Goal: Transaction & Acquisition: Purchase product/service

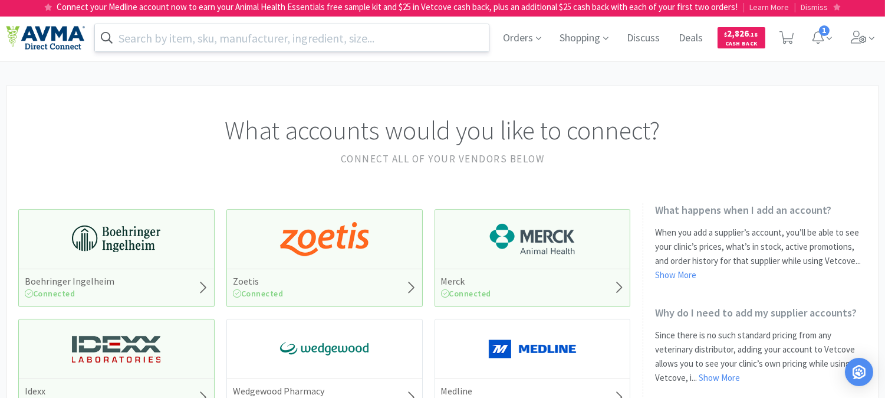
click at [310, 40] on input "text" at bounding box center [292, 37] width 394 height 27
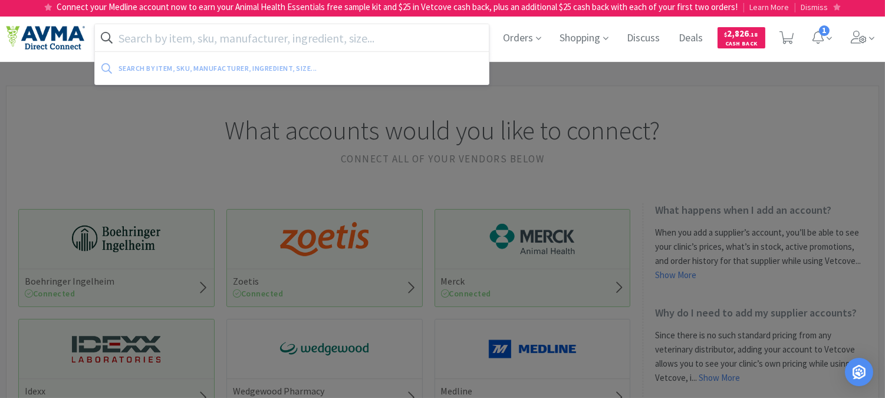
paste input "PVS050"
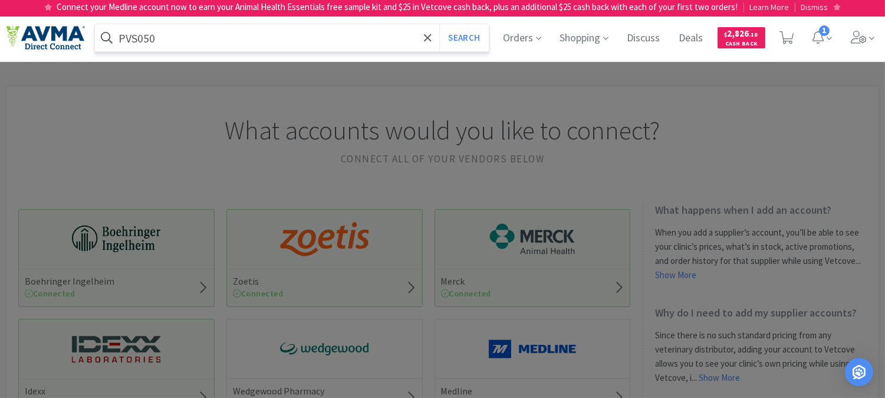
type input "PVS050"
click at [439, 24] on button "Search" at bounding box center [463, 37] width 49 height 27
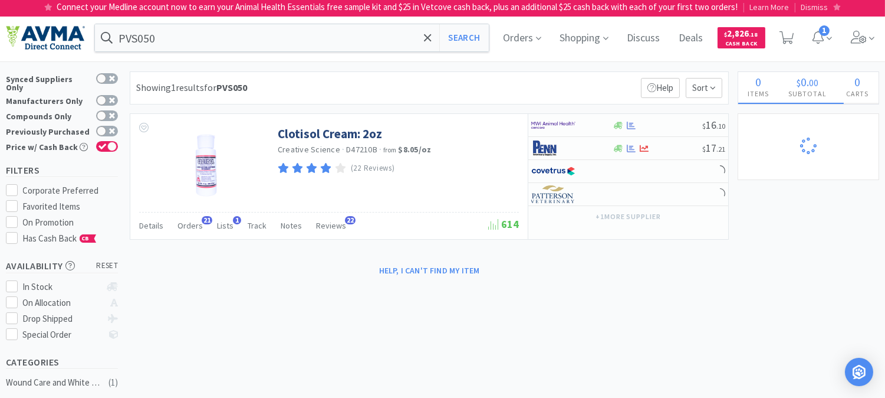
select select "3"
select select "2"
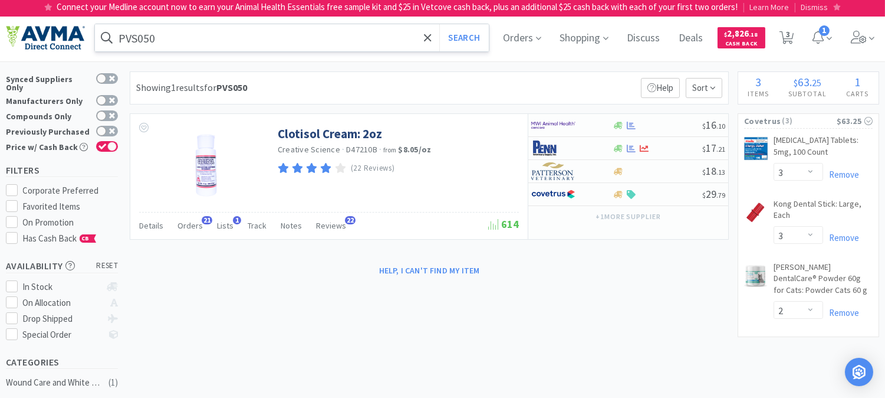
click at [170, 38] on input "PVS050" at bounding box center [292, 37] width 394 height 27
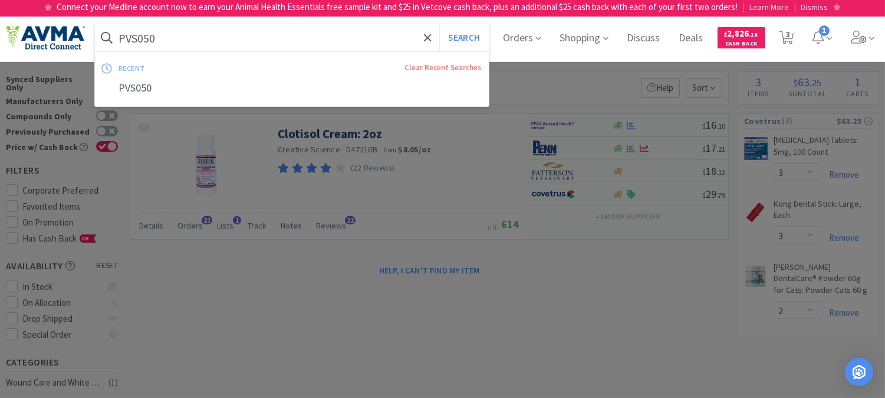
paste input "009353"
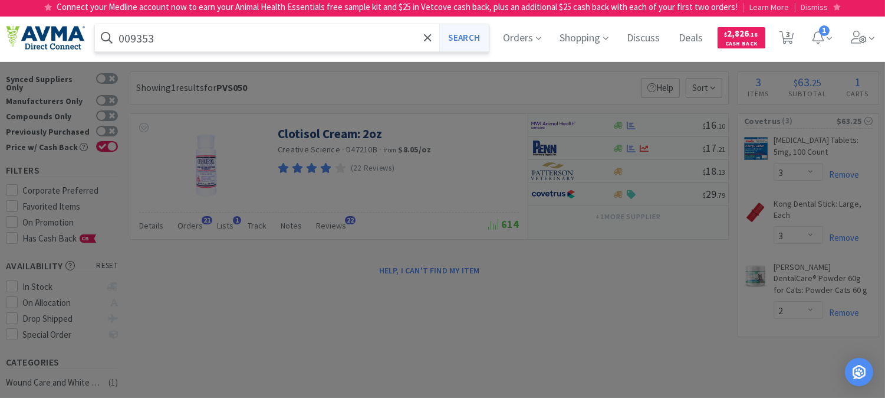
click at [473, 34] on button "Search" at bounding box center [463, 37] width 49 height 27
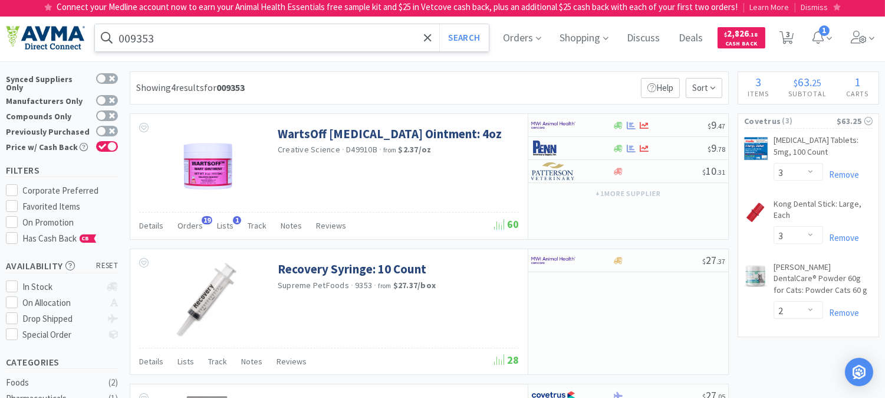
click at [199, 34] on input "009353" at bounding box center [292, 37] width 394 height 27
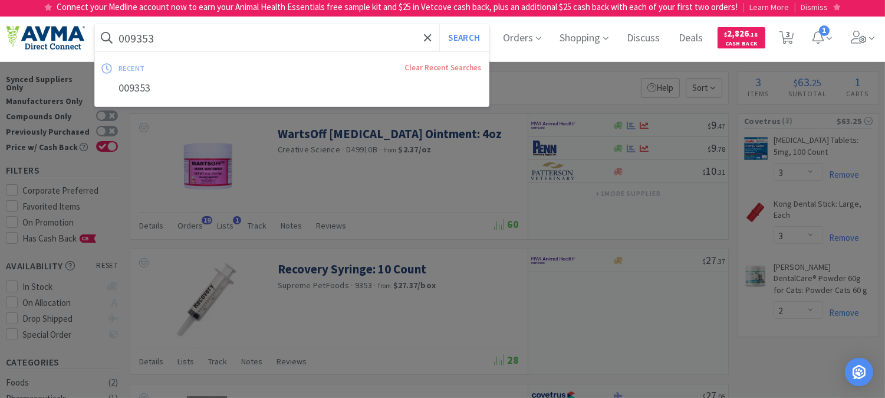
paste input "65998"
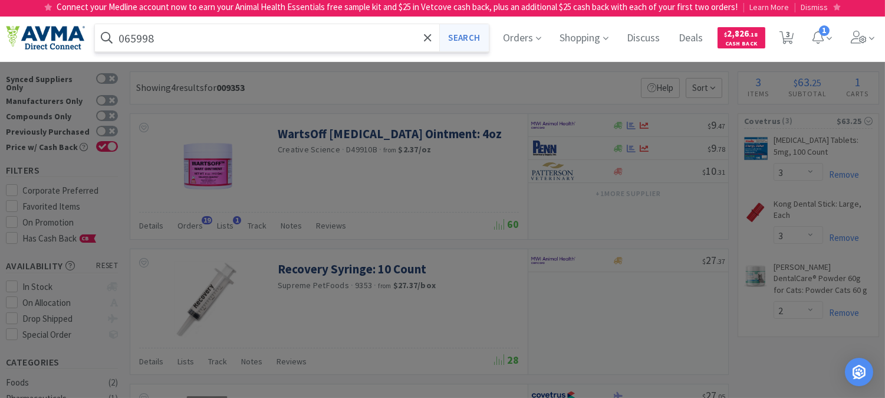
click at [461, 35] on button "Search" at bounding box center [463, 37] width 49 height 27
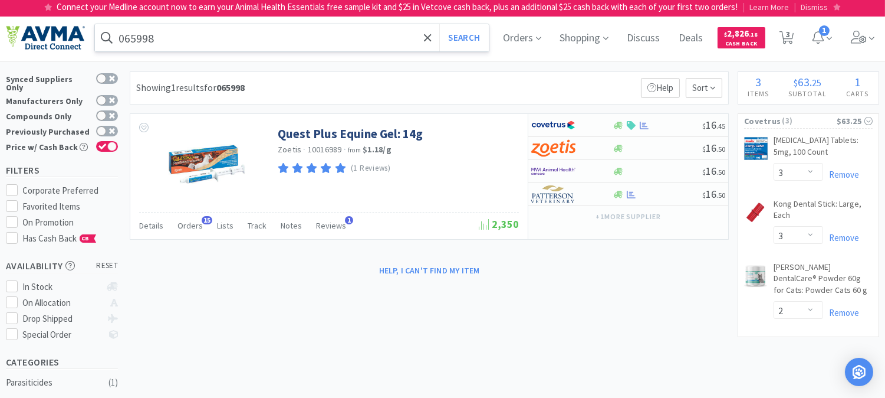
click at [210, 41] on input "065998" at bounding box center [292, 37] width 394 height 27
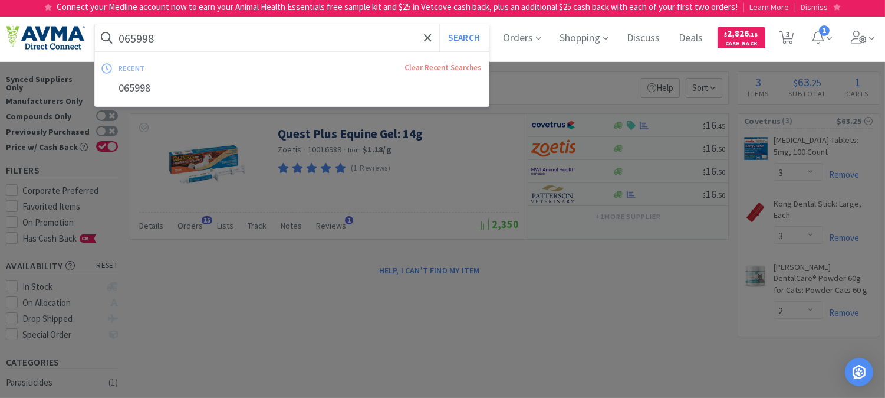
paste input "22195"
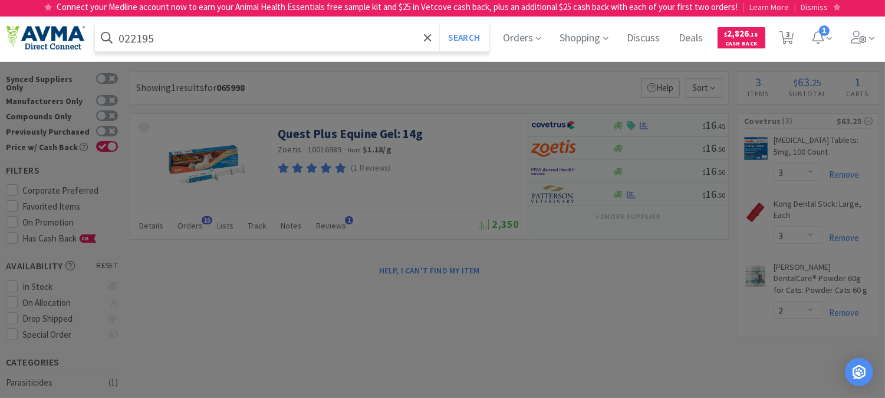
click at [439, 24] on button "Search" at bounding box center [463, 37] width 49 height 27
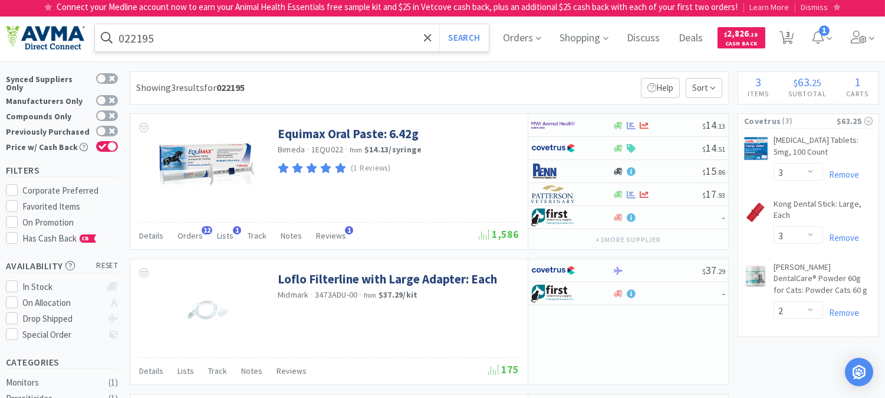
click at [185, 42] on input "022195" at bounding box center [292, 37] width 394 height 27
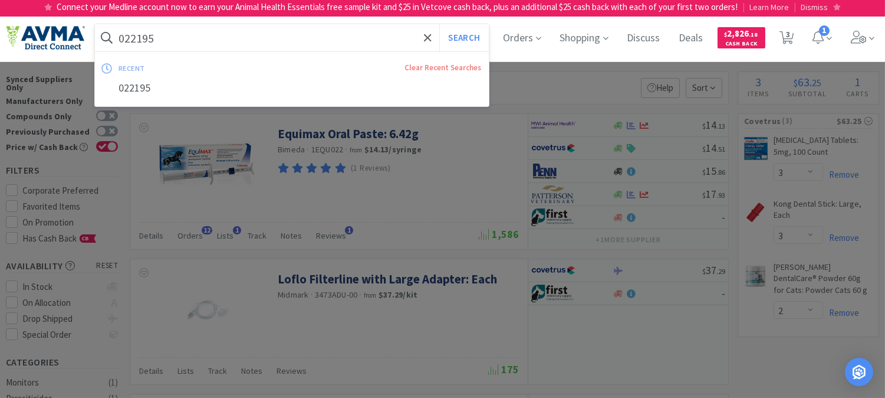
paste input "111967"
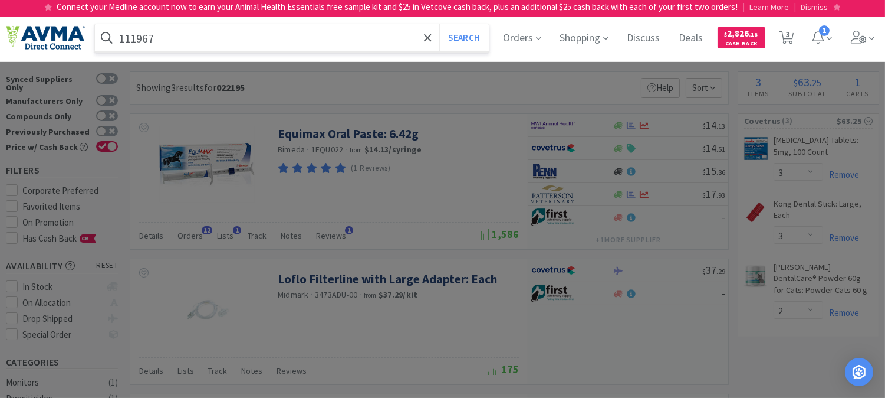
click at [439, 24] on button "Search" at bounding box center [463, 37] width 49 height 27
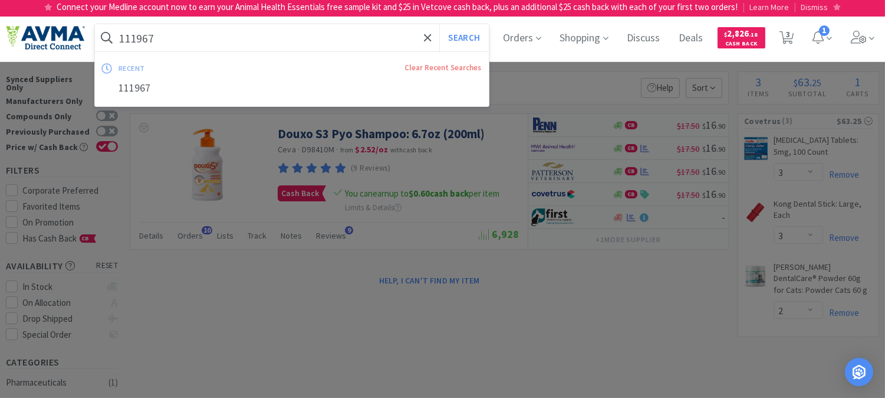
click at [260, 28] on input "111967" at bounding box center [292, 37] width 394 height 27
paste input "072862"
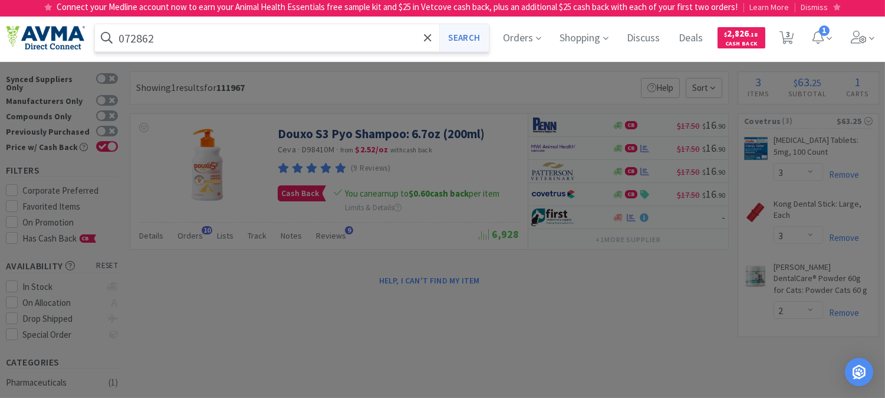
click at [487, 35] on button "Search" at bounding box center [463, 37] width 49 height 27
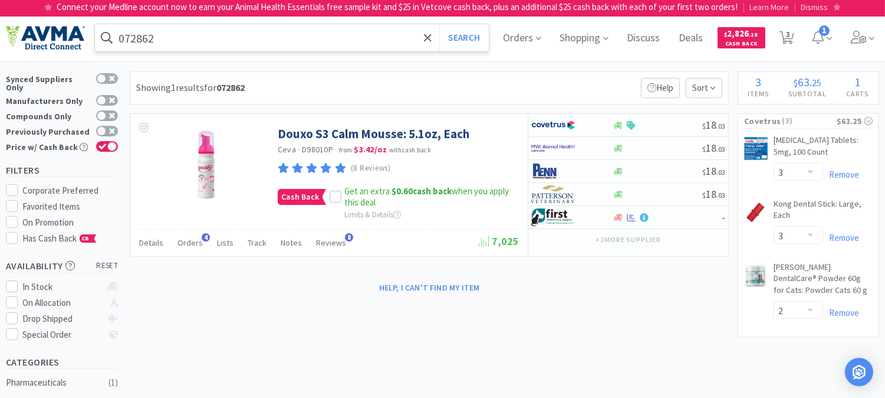
click at [195, 35] on input "072862" at bounding box center [292, 37] width 394 height 27
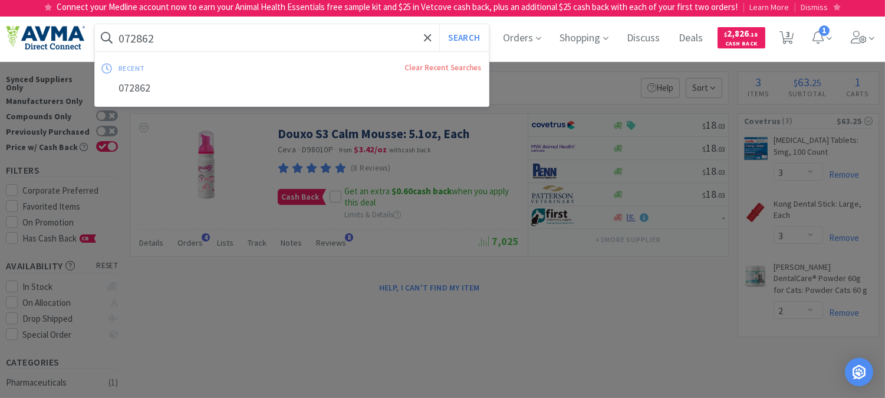
paste input "49640"
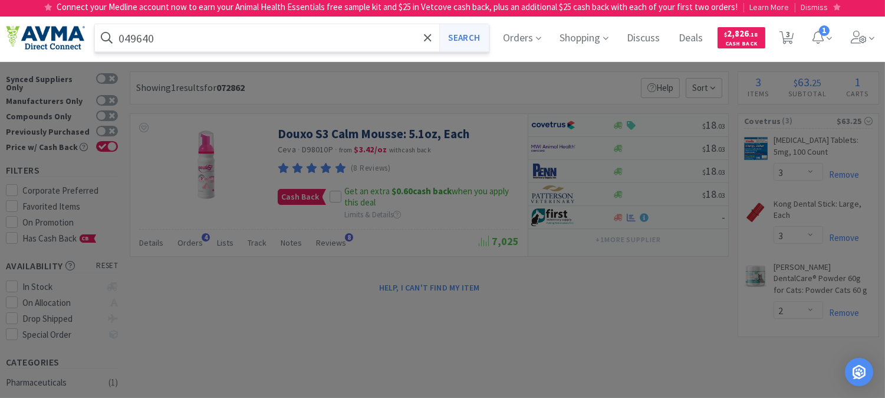
click at [458, 31] on button "Search" at bounding box center [463, 37] width 49 height 27
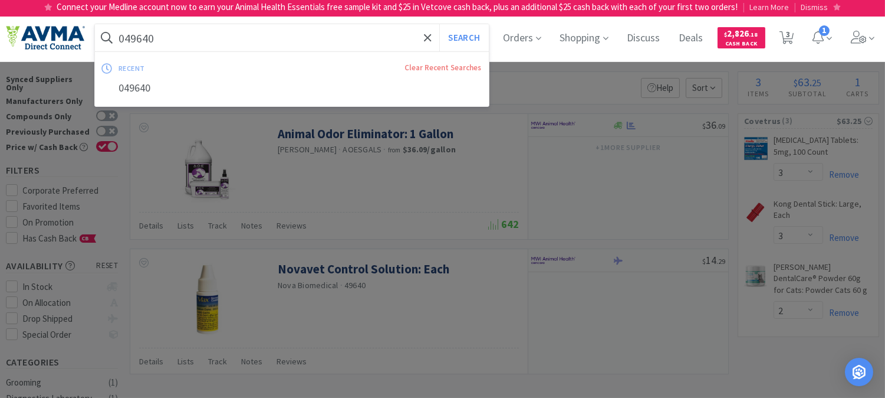
click at [169, 31] on input "049640" at bounding box center [292, 37] width 394 height 27
paste input "36526"
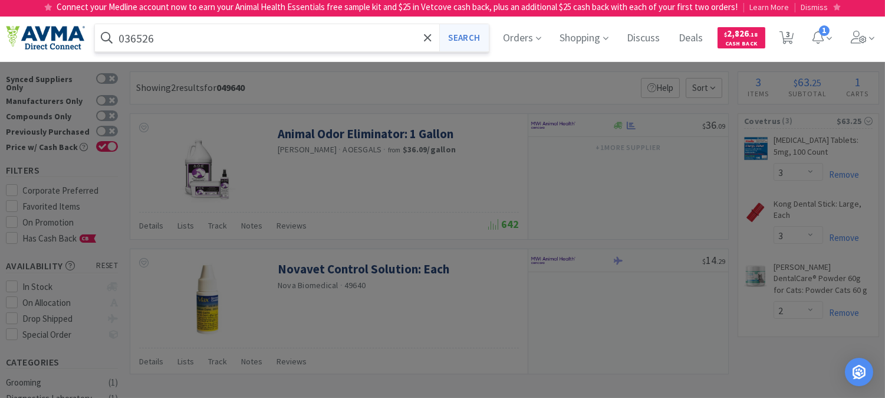
click at [461, 41] on button "Search" at bounding box center [463, 37] width 49 height 27
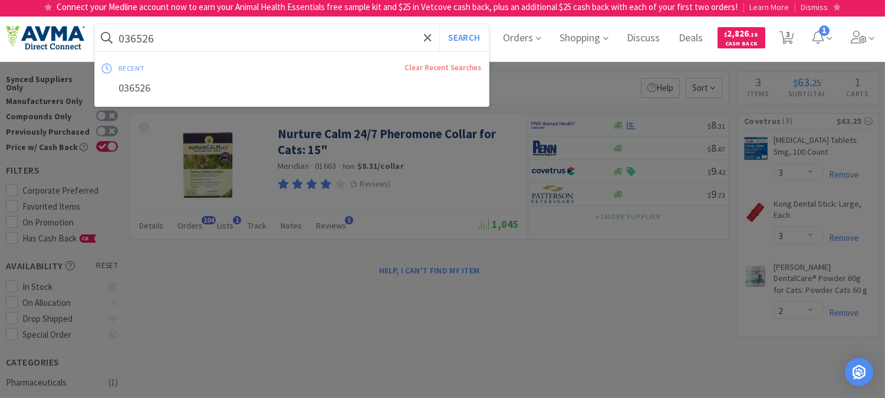
click at [227, 42] on input "036526" at bounding box center [292, 37] width 394 height 27
paste input "5"
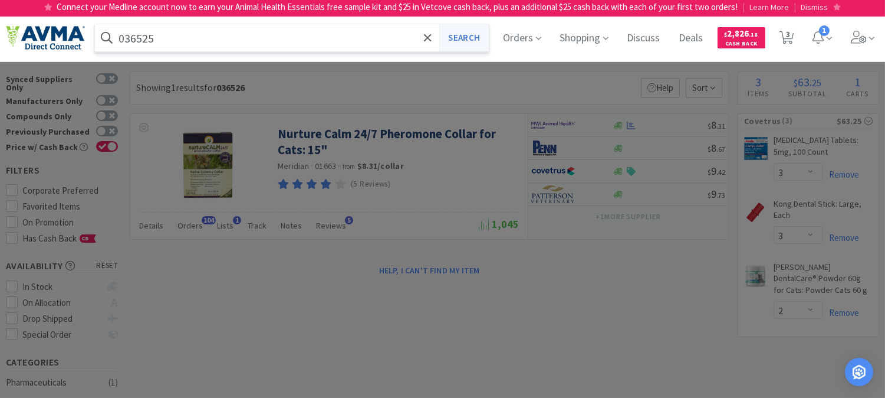
click at [472, 33] on button "Search" at bounding box center [463, 37] width 49 height 27
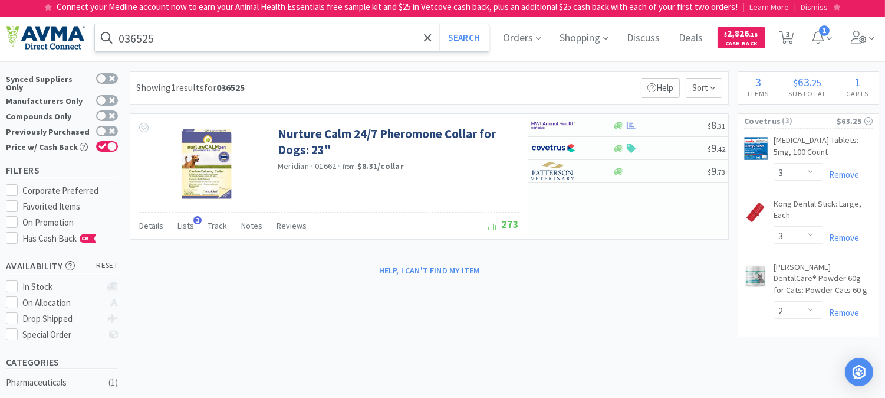
click at [185, 37] on input "036525" at bounding box center [292, 37] width 394 height 27
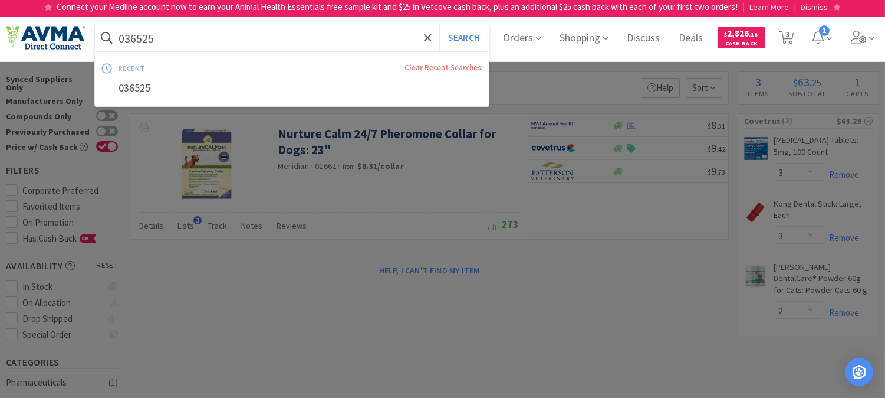
paste input "57106"
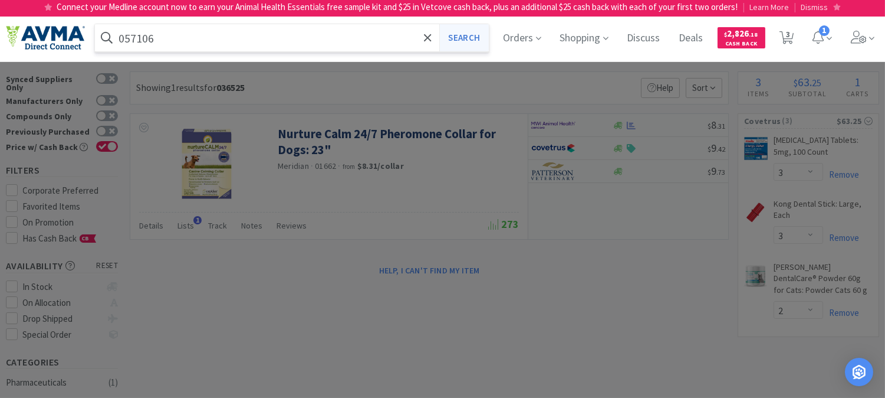
type input "057106"
click at [474, 40] on button "Search" at bounding box center [463, 37] width 49 height 27
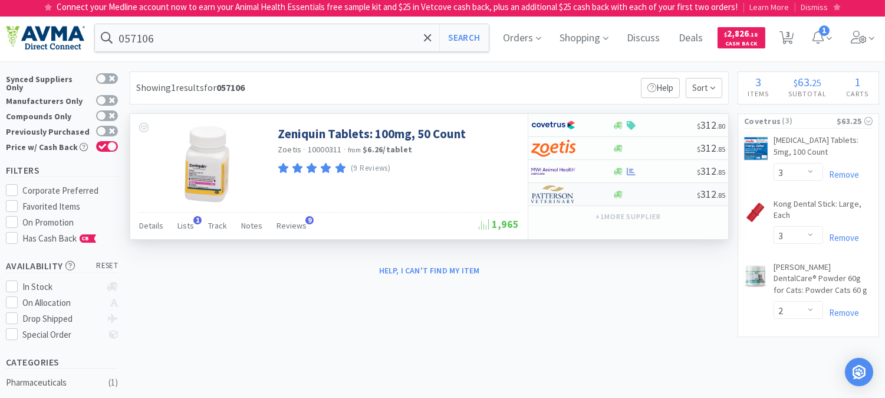
click at [556, 196] on img at bounding box center [553, 194] width 44 height 18
select select "1"
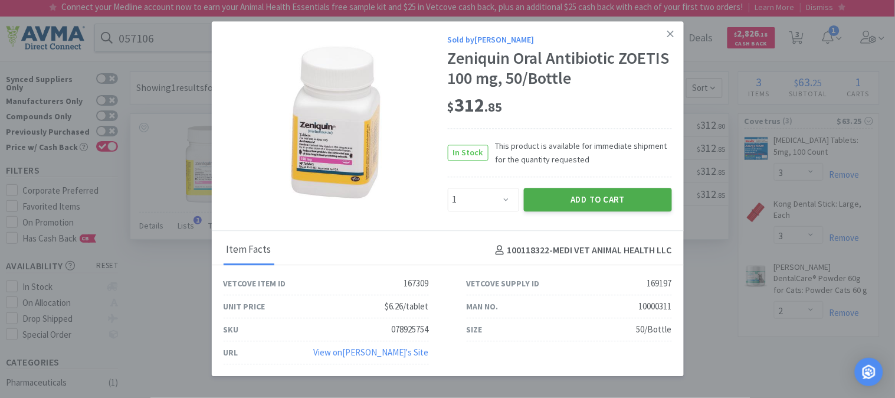
click at [578, 201] on button "Add to Cart" at bounding box center [598, 200] width 148 height 24
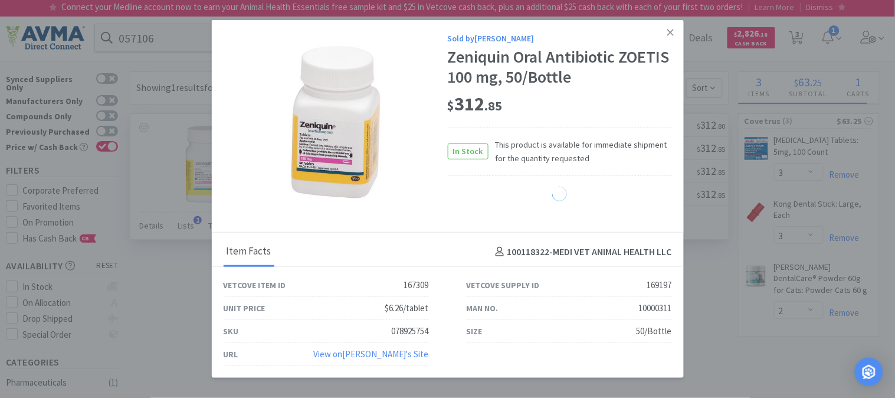
select select "1"
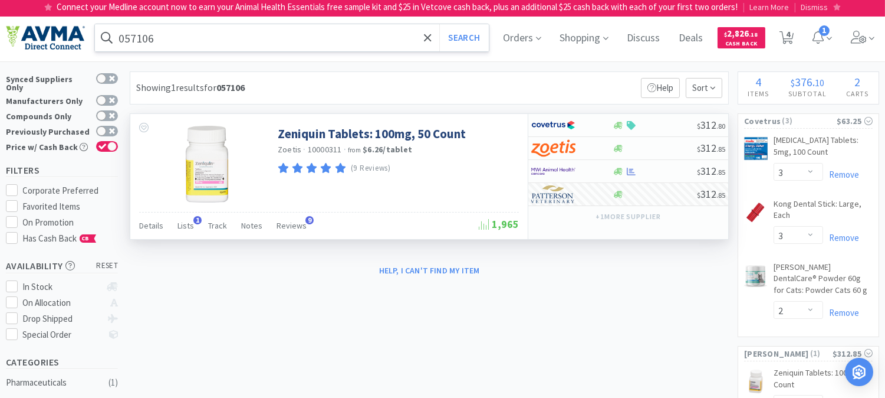
click at [179, 38] on input "057106" at bounding box center [292, 37] width 394 height 27
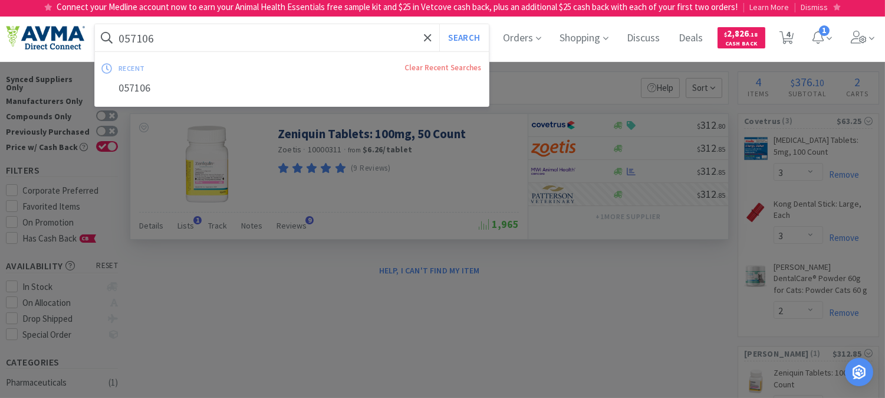
paste input "77548"
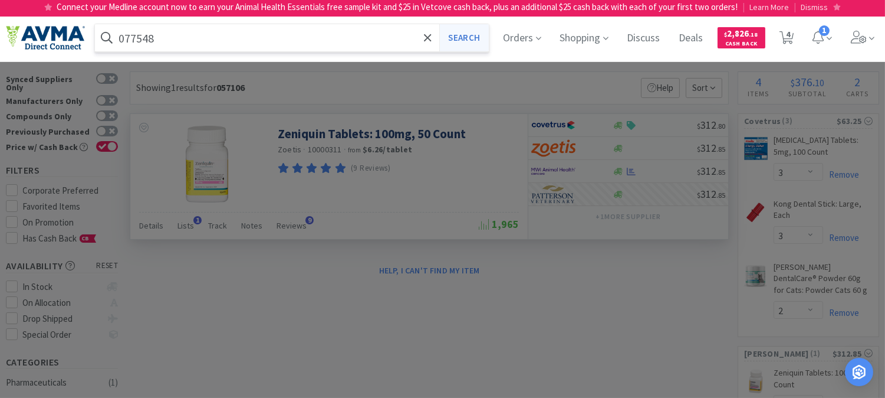
type input "077548"
click at [470, 32] on button "Search" at bounding box center [463, 37] width 49 height 27
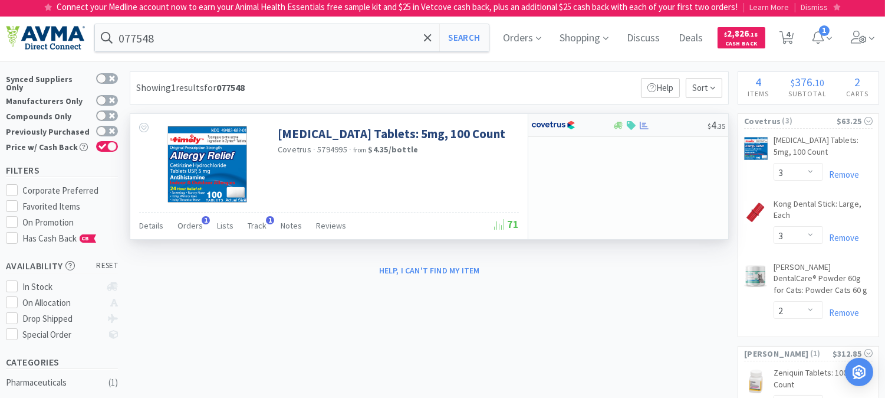
click at [556, 124] on img at bounding box center [553, 125] width 44 height 18
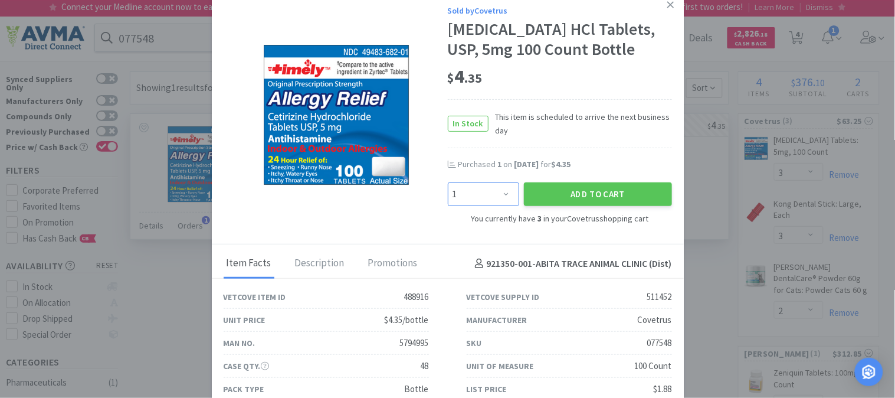
click at [500, 193] on select "Enter Quantity 1 2 3 4 5 6 7 8 9 10 11 12 13 14 15 16 17 18 19 20 Enter Quantity" at bounding box center [483, 194] width 71 height 24
select select "12"
click at [448, 182] on select "Enter Quantity 1 2 3 4 5 6 7 8 9 10 11 12 13 14 15 16 17 18 19 20 Enter Quantity" at bounding box center [483, 194] width 71 height 24
click at [587, 198] on button "Add to Cart" at bounding box center [598, 194] width 148 height 24
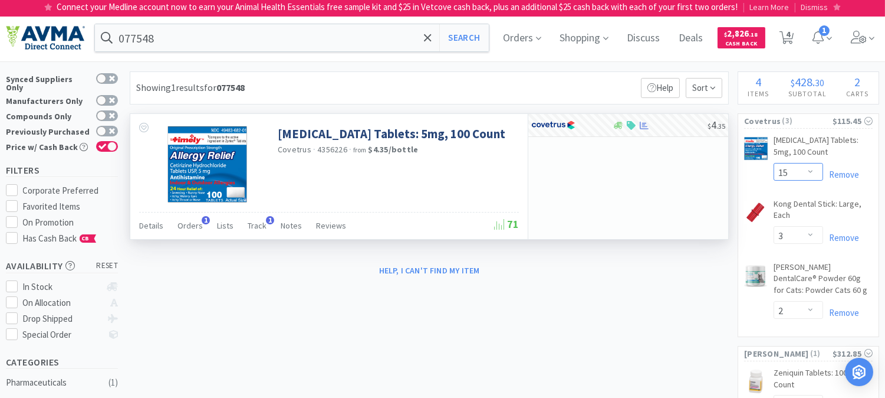
click at [816, 169] on select "Enter Quantity 1 2 3 4 5 6 7 8 9 10 11 12 13 14 15 16 17 18 19 20 Enter Quantity" at bounding box center [799, 172] width 50 height 18
click at [774, 163] on select "Enter Quantity 1 2 3 4 5 6 7 8 9 10 11 12 13 14 15 16 17 18 19 20 Enter Quantity" at bounding box center [799, 172] width 50 height 18
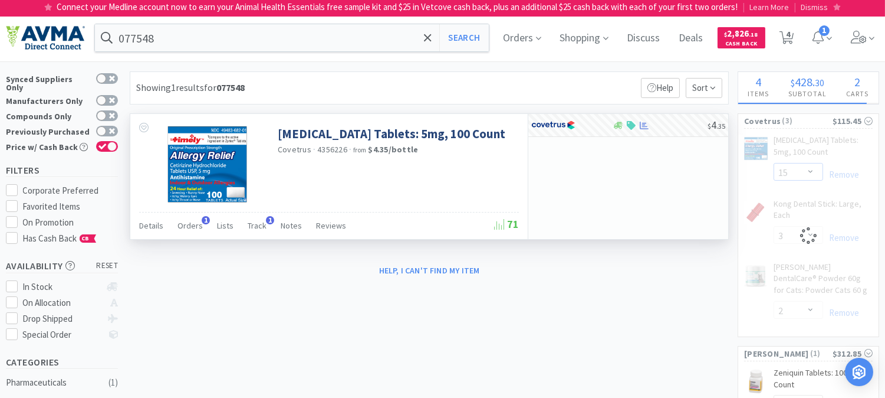
select select "18"
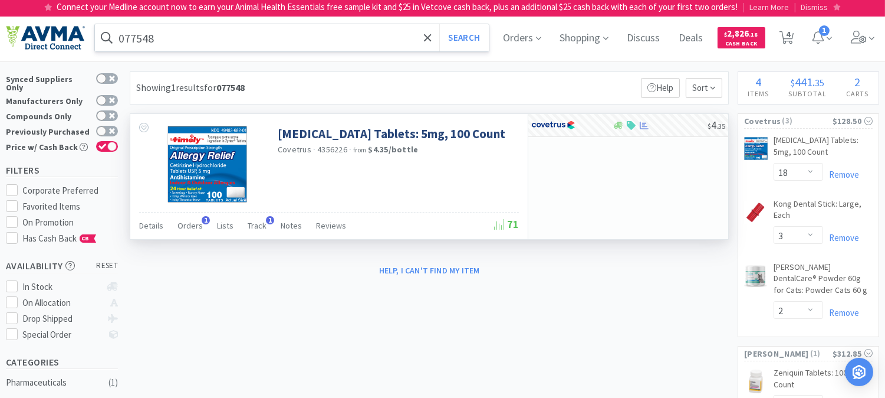
click at [244, 40] on input "077548" at bounding box center [292, 37] width 394 height 27
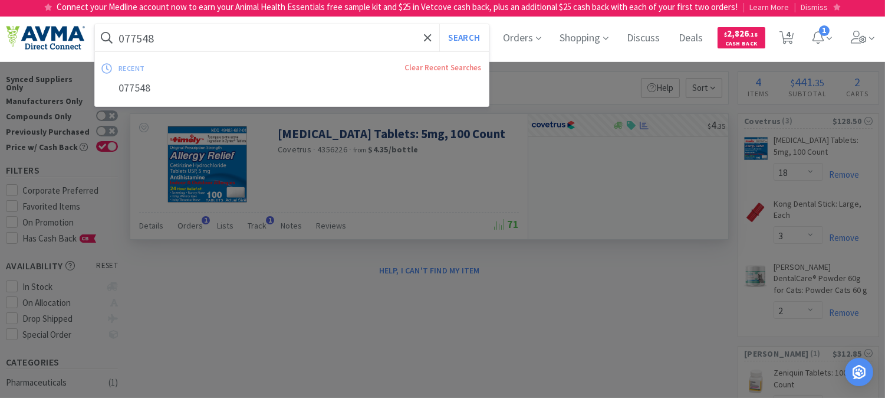
paste input "56111"
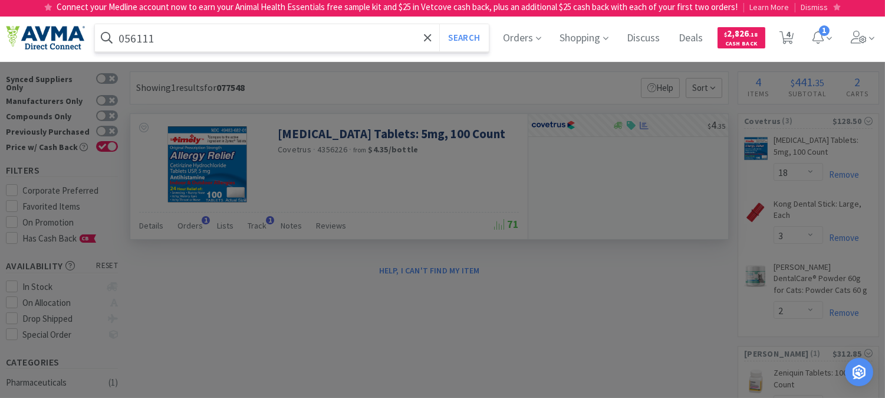
type input "056111"
click at [439, 24] on button "Search" at bounding box center [463, 37] width 49 height 27
